Goal: Check status

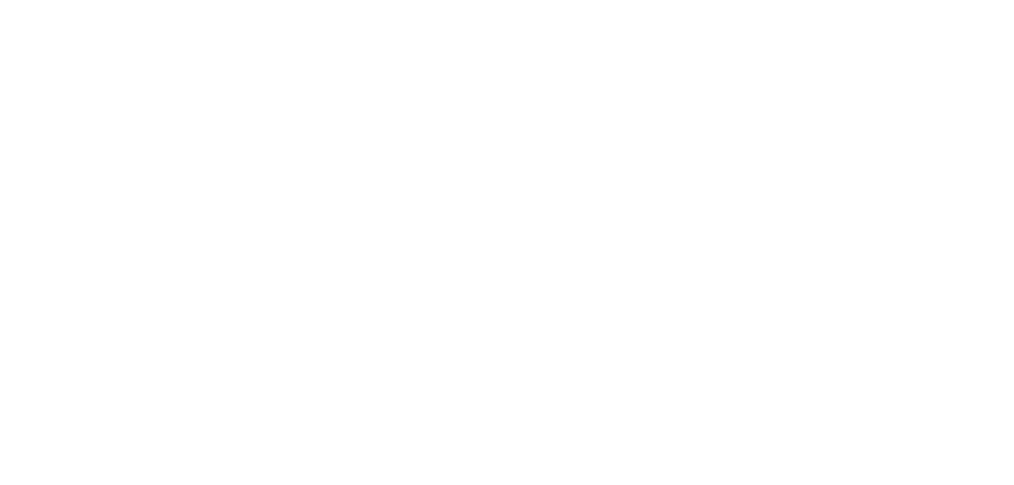
select select
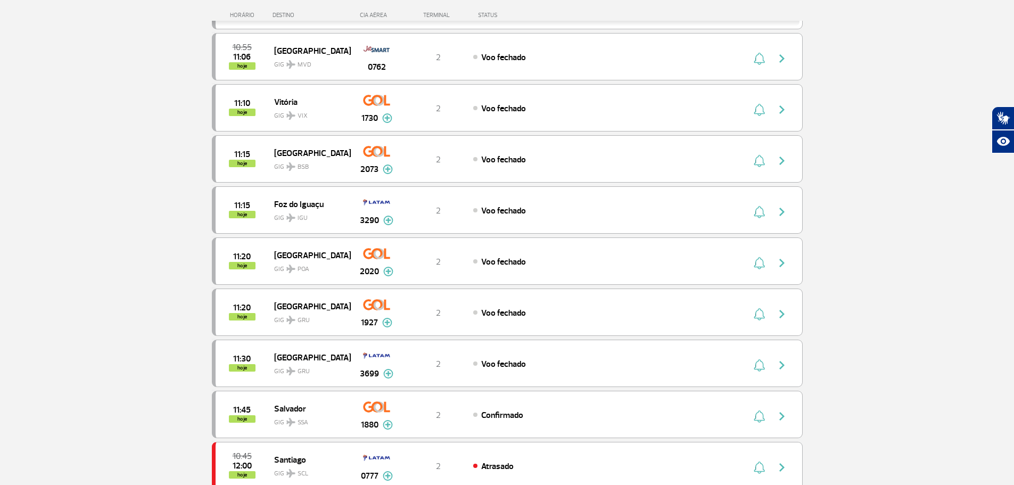
scroll to position [213, 0]
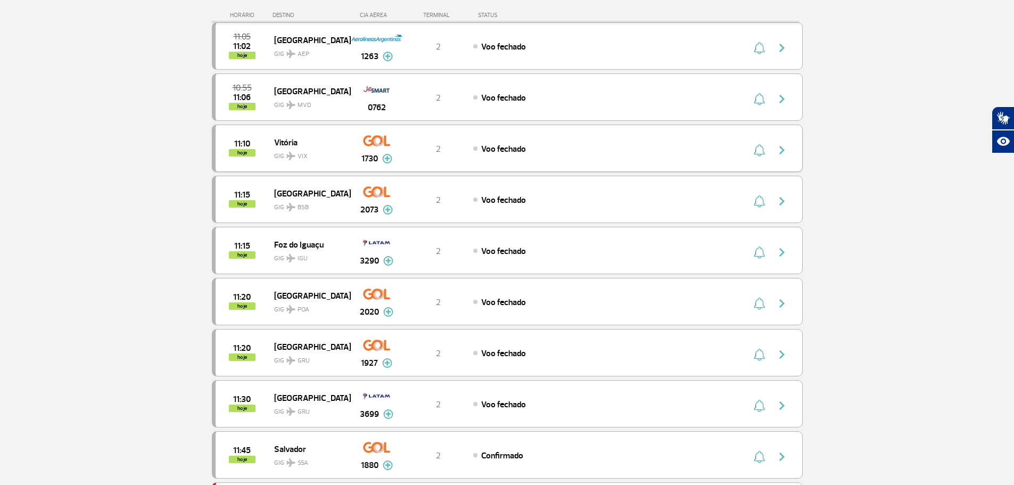
click at [497, 147] on span "Voo fechado" at bounding box center [503, 149] width 45 height 11
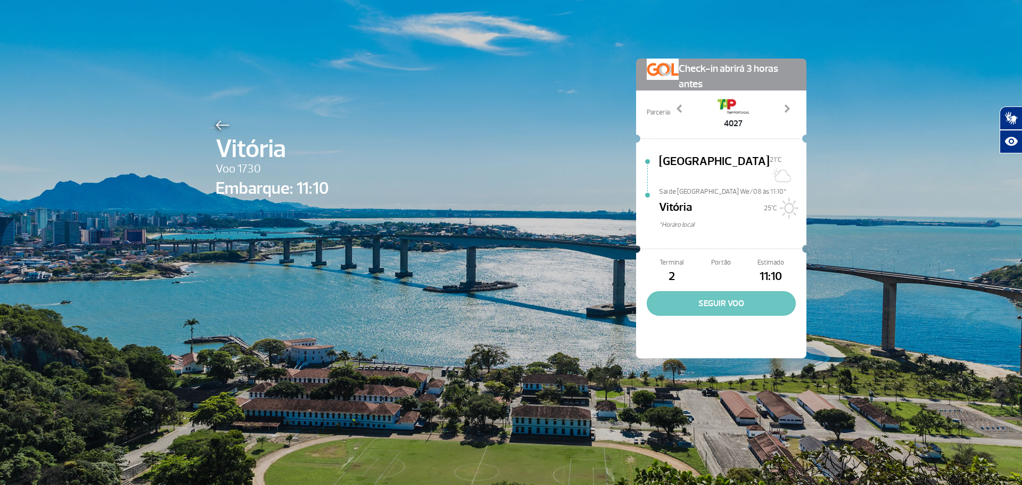
click at [725, 292] on button "SEGUIR VOO" at bounding box center [721, 303] width 149 height 24
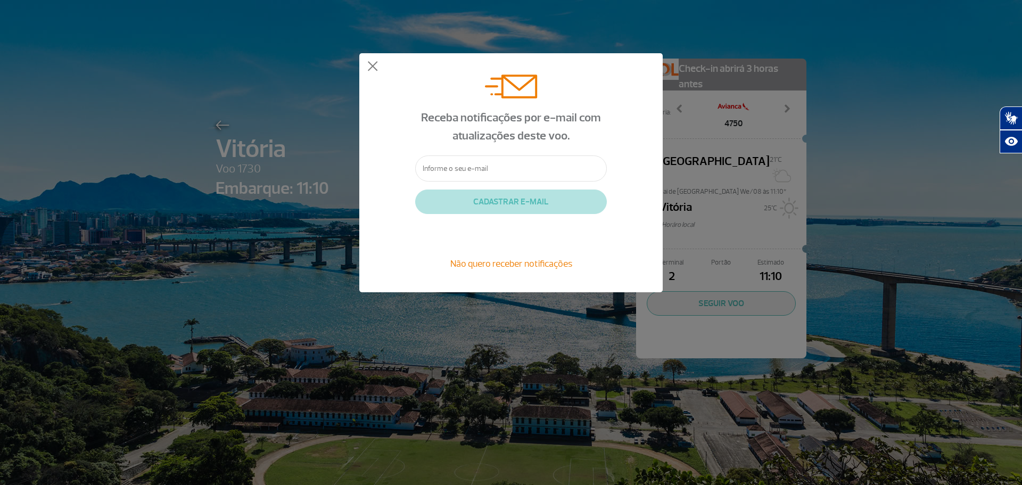
click at [457, 164] on input "text" at bounding box center [511, 168] width 192 height 26
click at [486, 169] on input "text" at bounding box center [511, 168] width 192 height 26
type input "[EMAIL_ADDRESS][DOMAIN_NAME]"
click at [370, 66] on button at bounding box center [372, 66] width 11 height 11
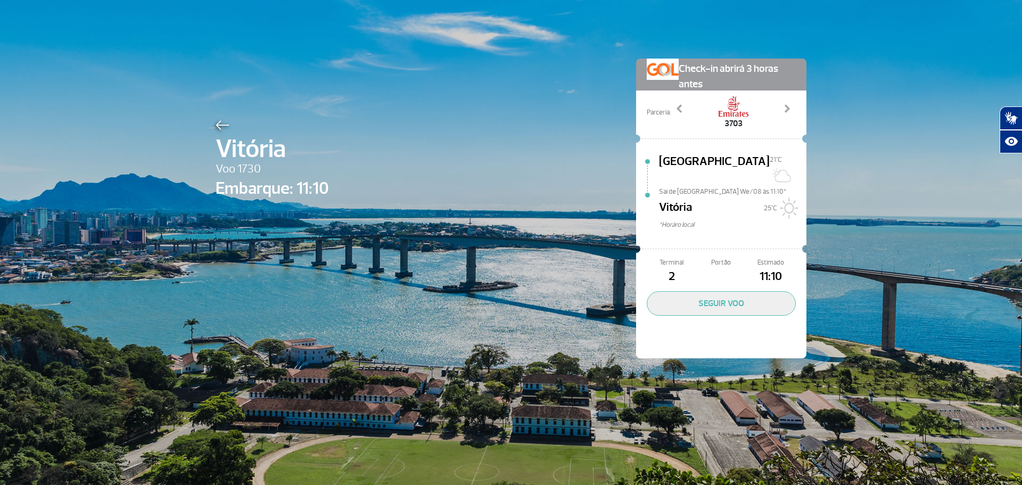
click at [717, 258] on span "Portão" at bounding box center [721, 263] width 50 height 10
click at [738, 295] on button "SEGUIR VOO" at bounding box center [721, 303] width 149 height 24
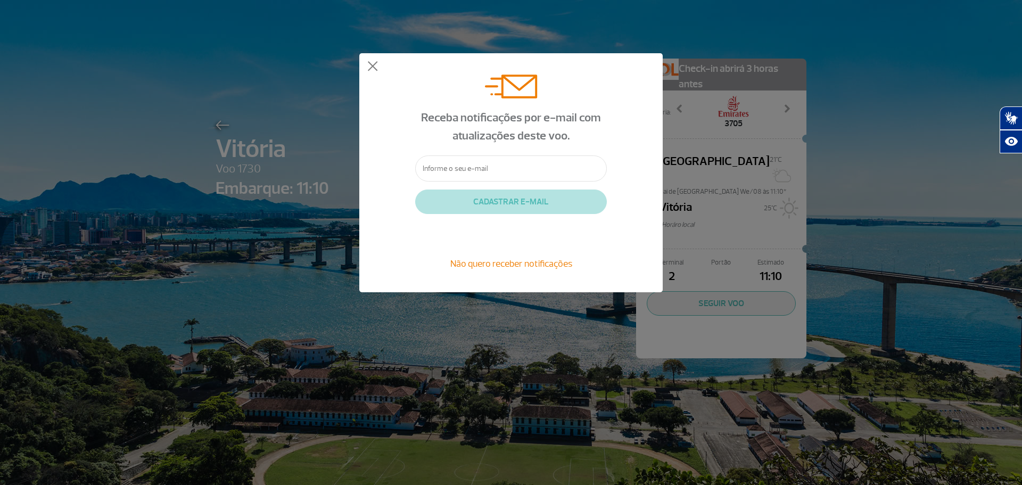
click at [537, 262] on span "Não quero receber notificações" at bounding box center [511, 264] width 122 height 12
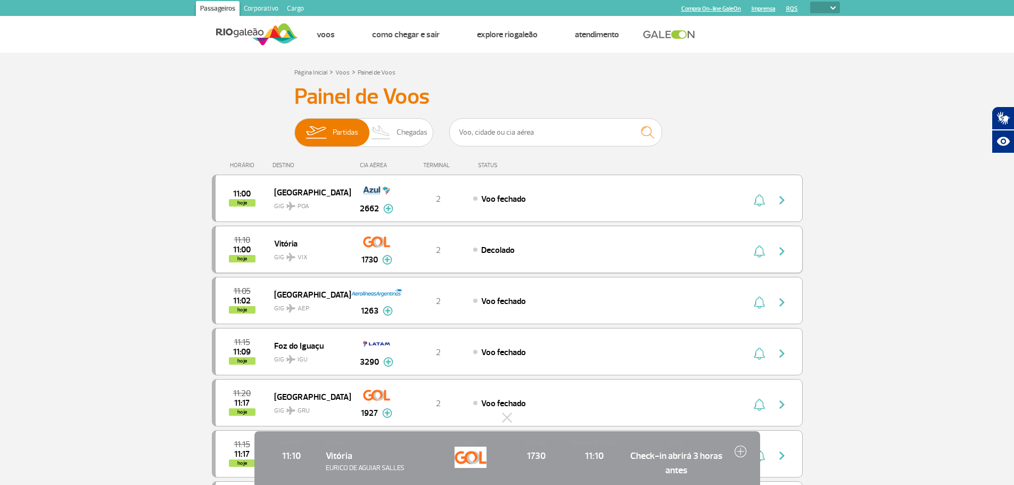
click at [388, 261] on img at bounding box center [387, 260] width 10 height 10
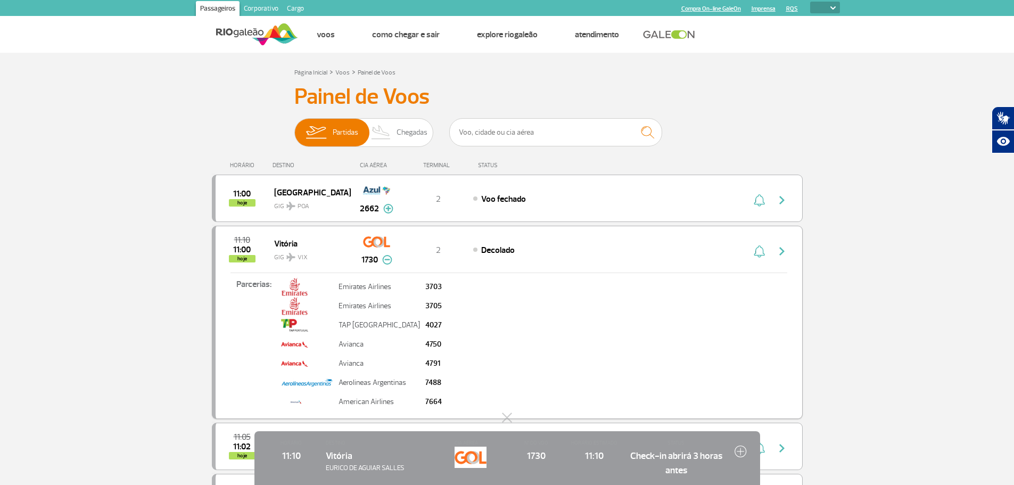
click at [388, 261] on img at bounding box center [387, 260] width 10 height 10
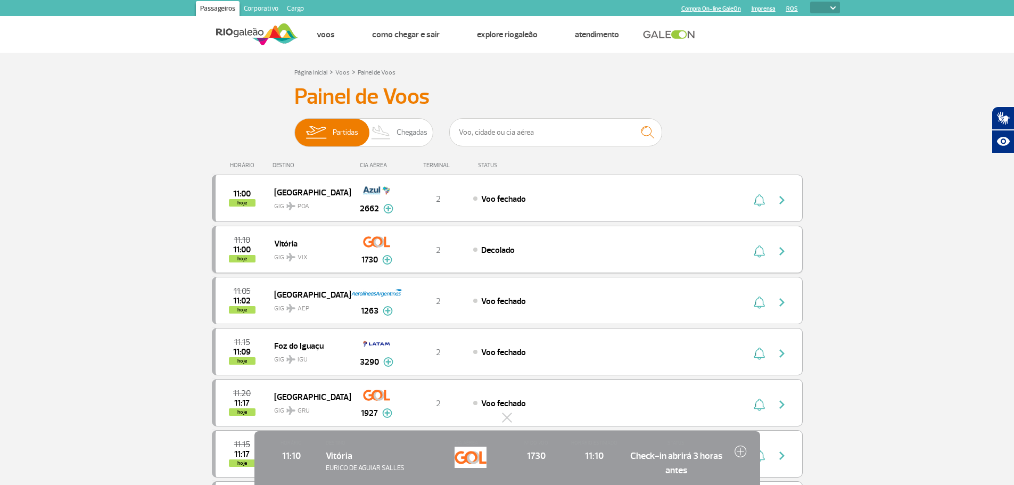
click at [785, 249] on img "button" at bounding box center [782, 251] width 13 height 13
